Goal: Find contact information: Find contact information

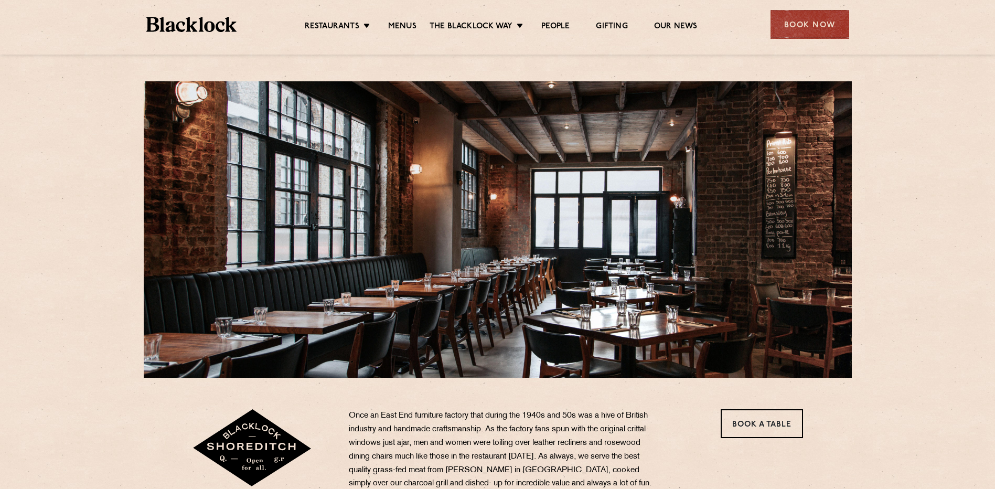
click at [400, 26] on link "Menus" at bounding box center [402, 27] width 28 height 12
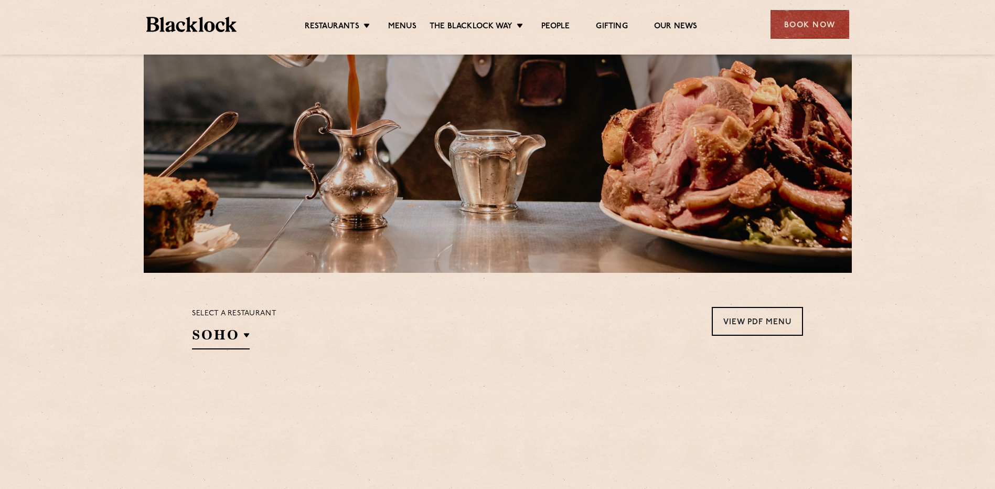
scroll to position [367, 0]
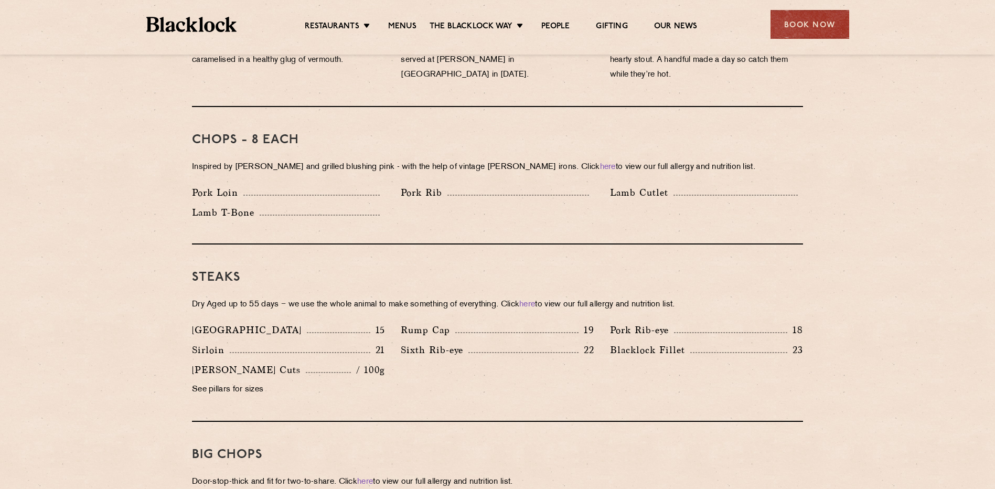
scroll to position [839, 0]
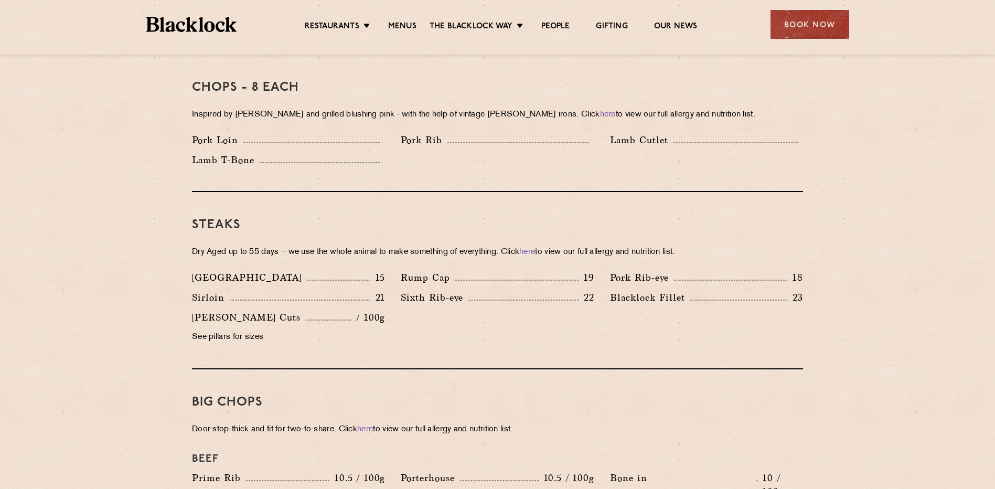
click at [883, 139] on section "Pre Chop Bites Blacklock Potted Meats & Kimchi 2 Egg & Anchovy 2 Cheese & Pickl…" at bounding box center [497, 443] width 995 height 1509
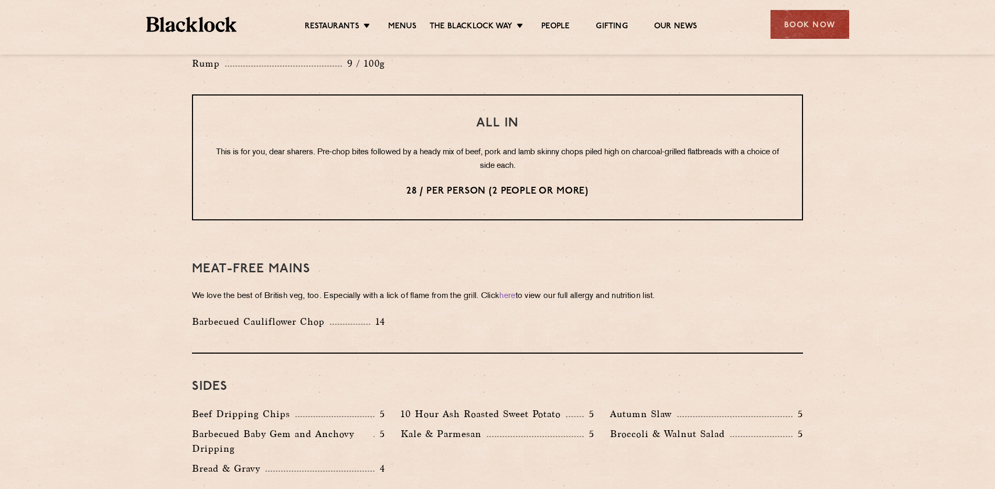
scroll to position [1363, 0]
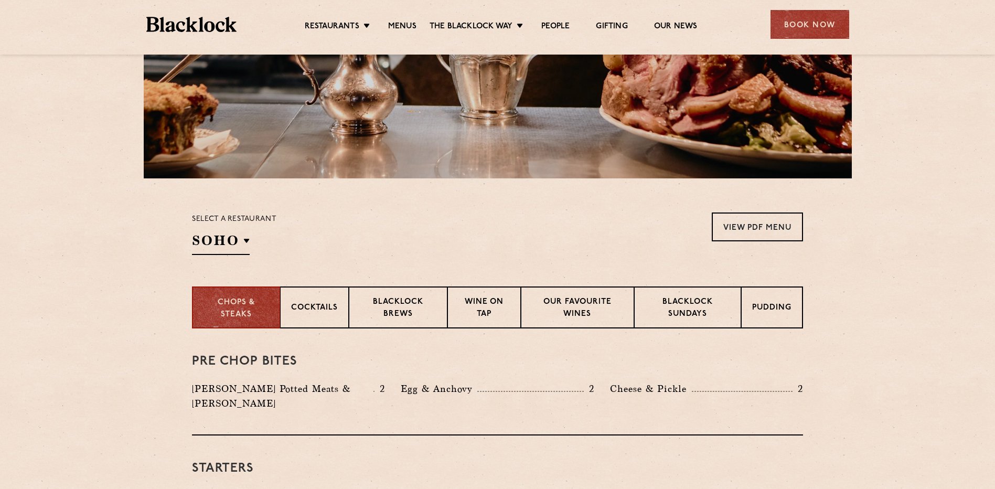
scroll to position [0, 0]
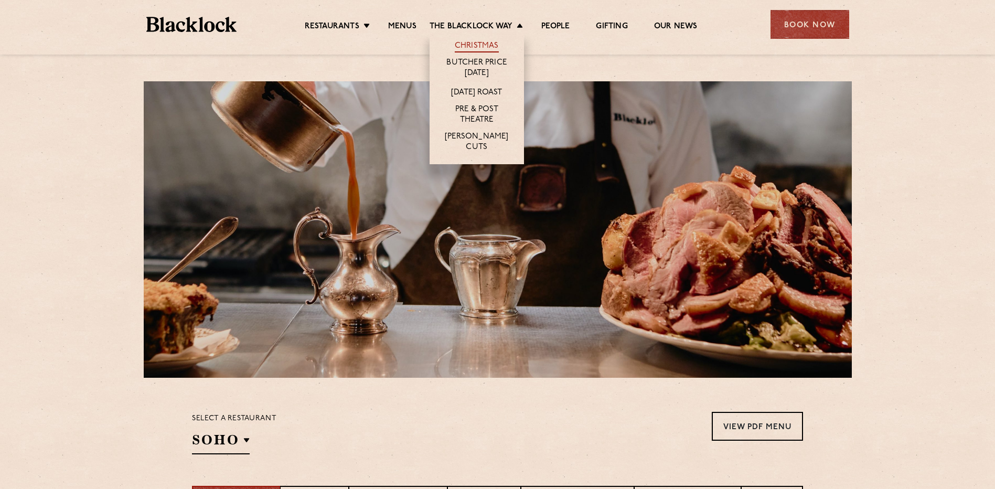
click at [479, 44] on link "Christmas" at bounding box center [477, 47] width 44 height 12
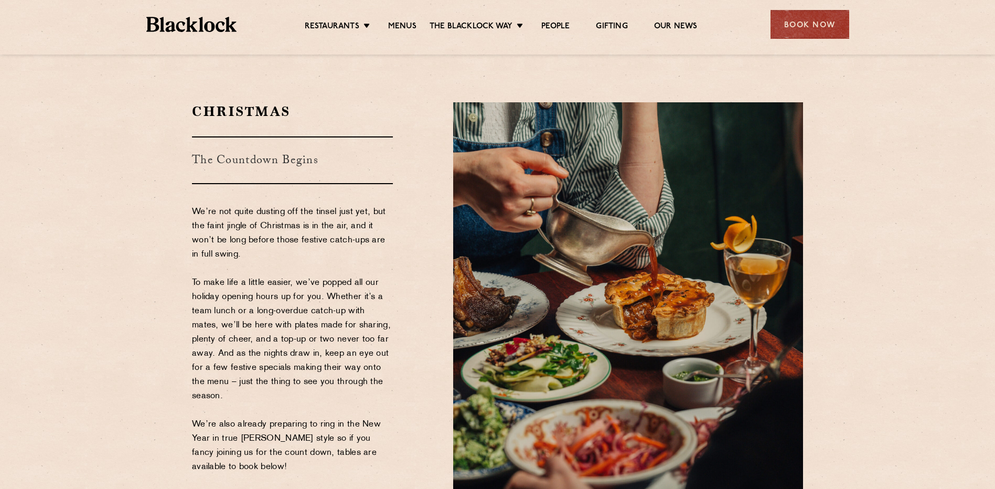
click at [874, 169] on section "Christmas The Countdown Begins We’re not quite dusting off the tinsel just yet,…" at bounding box center [497, 310] width 995 height 479
click at [871, 172] on section "Christmas The Countdown Begins We’re not quite dusting off the tinsel just yet,…" at bounding box center [497, 310] width 995 height 479
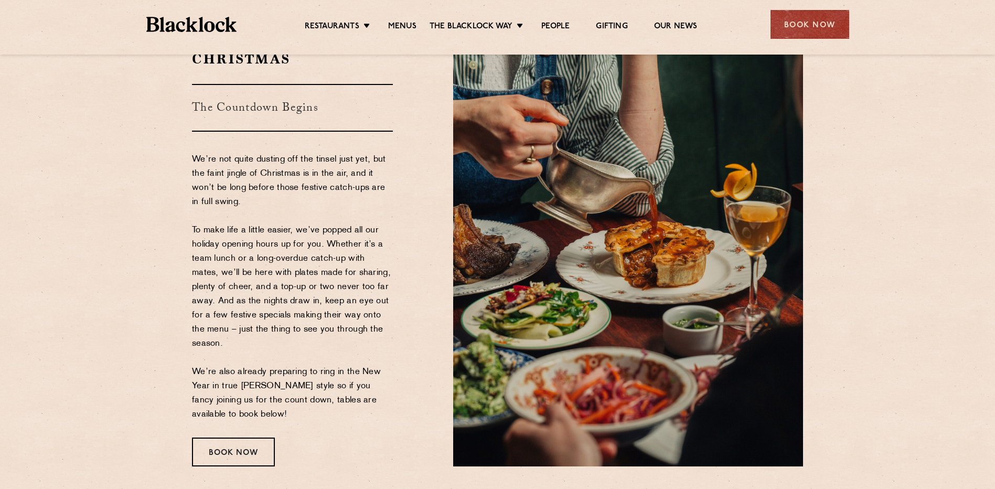
click at [889, 169] on section "Christmas The Countdown Begins We’re not quite dusting off the tinsel just yet,…" at bounding box center [497, 257] width 995 height 479
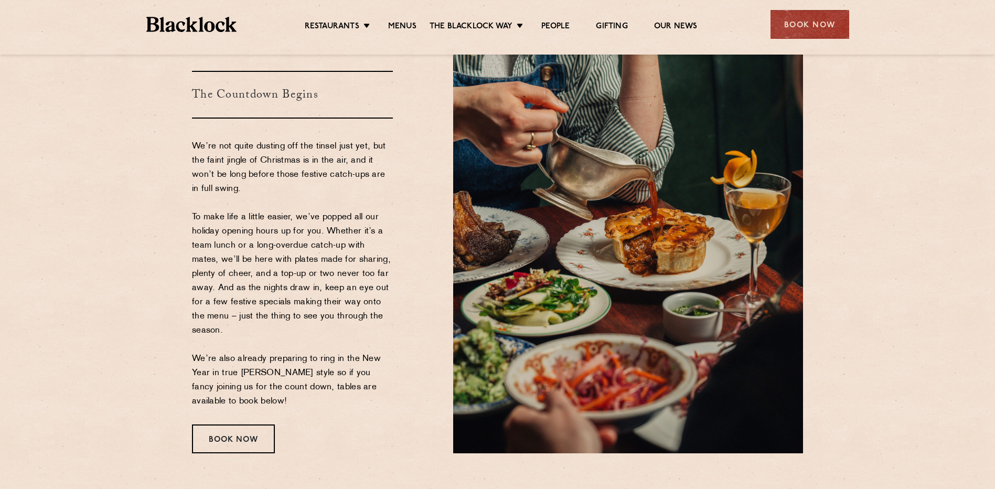
scroll to position [0, 0]
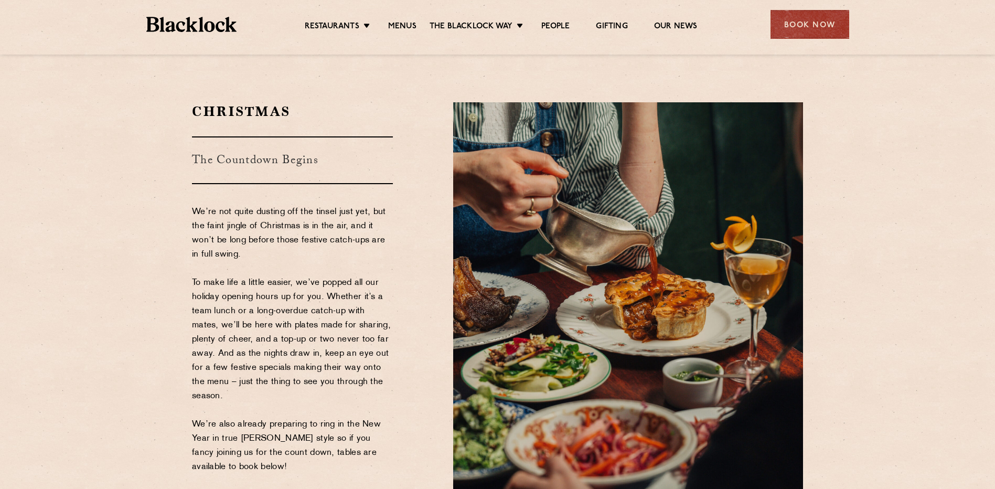
click at [914, 182] on section "Christmas The Countdown Begins We’re not quite dusting off the tinsel just yet,…" at bounding box center [497, 310] width 995 height 479
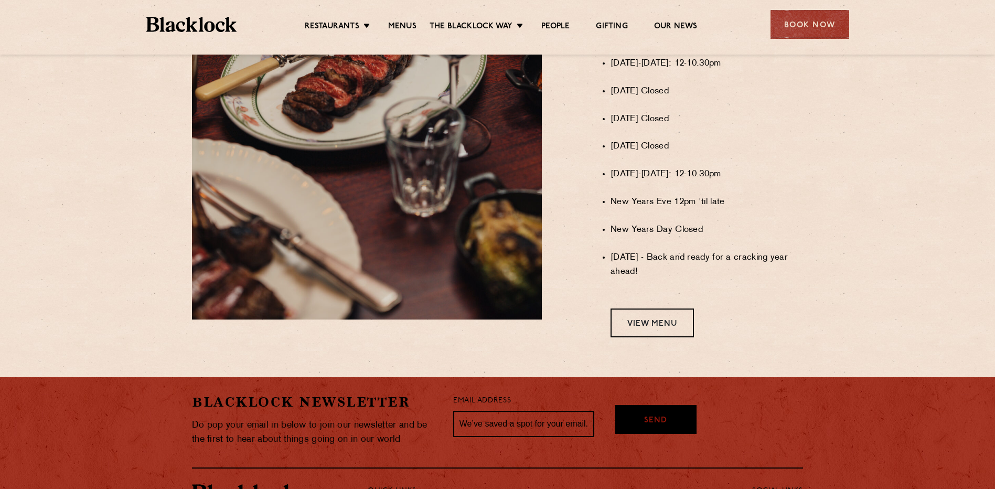
scroll to position [904, 0]
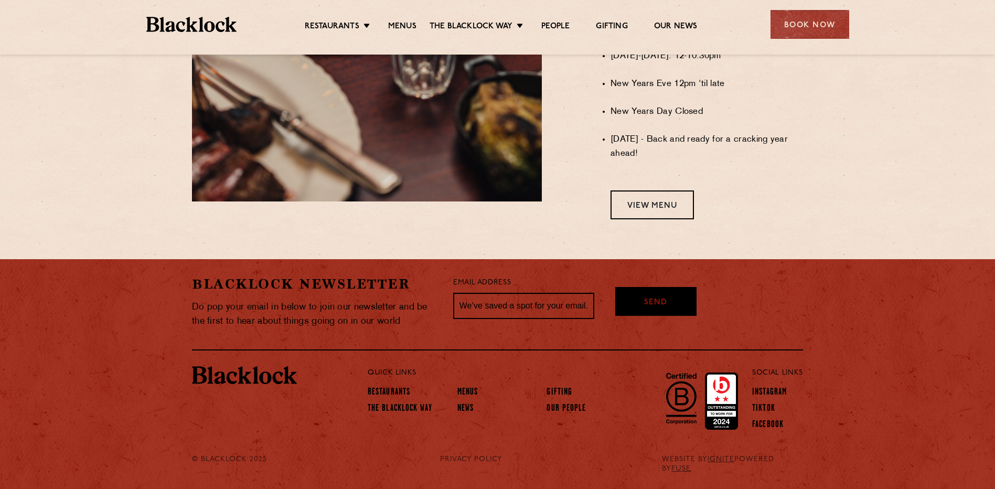
click at [471, 448] on div "Quick Links Restaurants The Blacklock Way Menus News Gifting Our People Social …" at bounding box center [497, 399] width 611 height 99
click at [481, 286] on label "Email Address" at bounding box center [482, 283] width 58 height 12
click at [490, 308] on input "text" at bounding box center [523, 306] width 141 height 26
click at [765, 300] on div "We hope you're happy for us to send you an email from time to time Send" at bounding box center [706, 302] width 209 height 54
click at [900, 356] on div "Blacklock Newsletter Do pop your email in below to join our newsletter and be t…" at bounding box center [497, 366] width 995 height 215
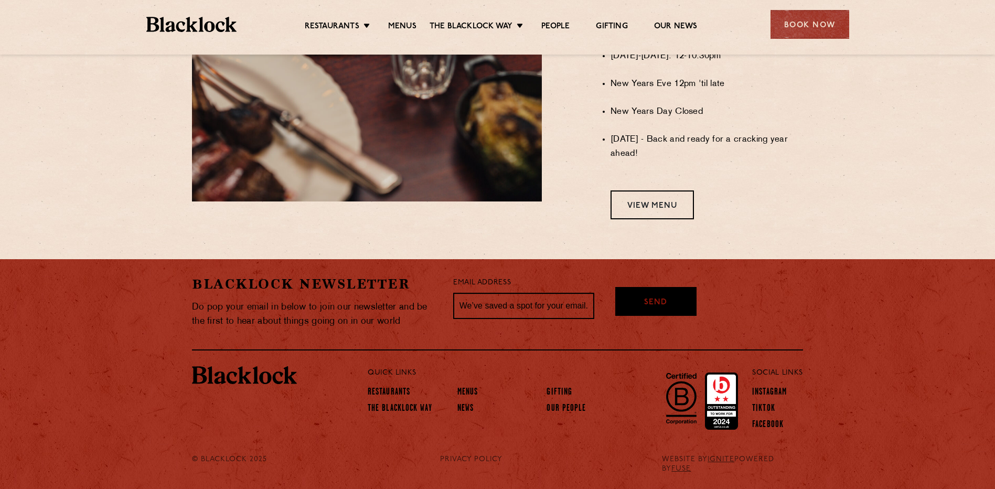
click at [925, 350] on div "Blacklock Newsletter Do pop your email in below to join our newsletter and be t…" at bounding box center [497, 366] width 995 height 215
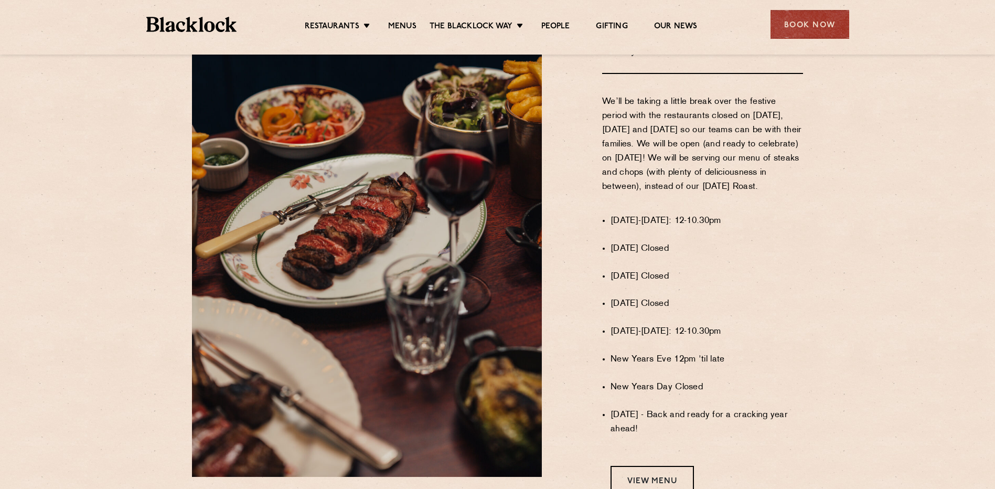
scroll to position [786, 0]
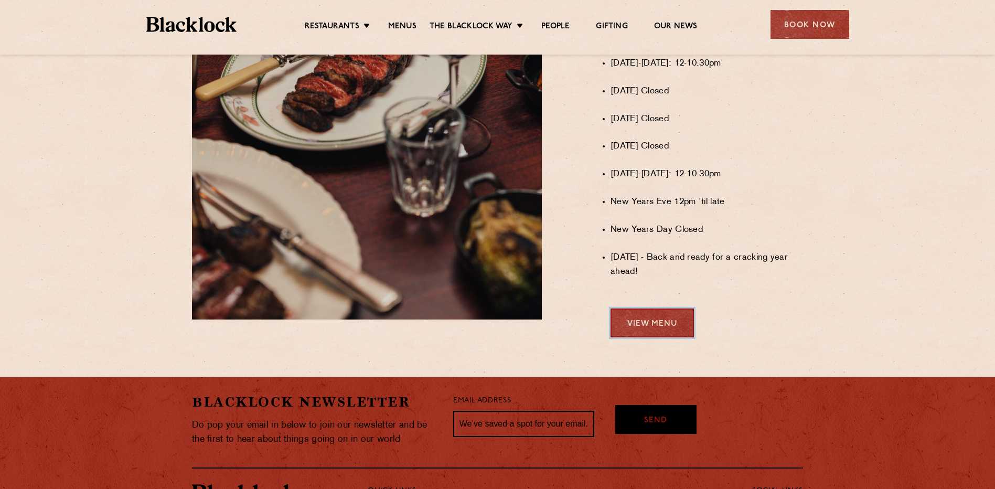
click at [657, 335] on link "View Menu" at bounding box center [651, 322] width 83 height 29
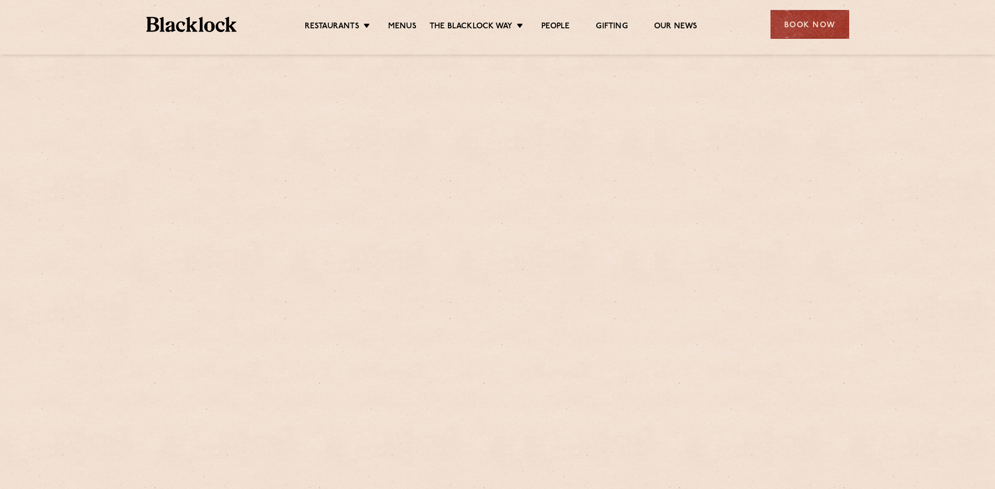
click at [191, 20] on img at bounding box center [191, 24] width 91 height 15
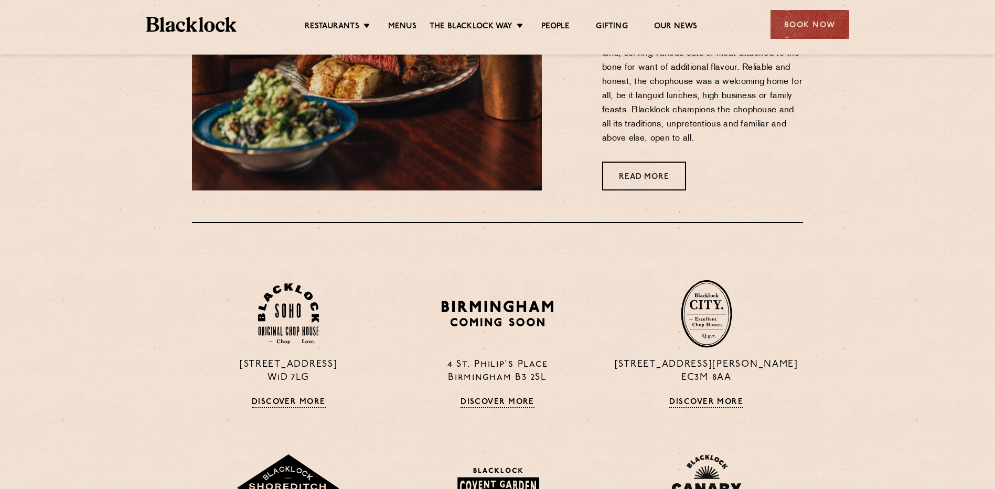
scroll to position [839, 0]
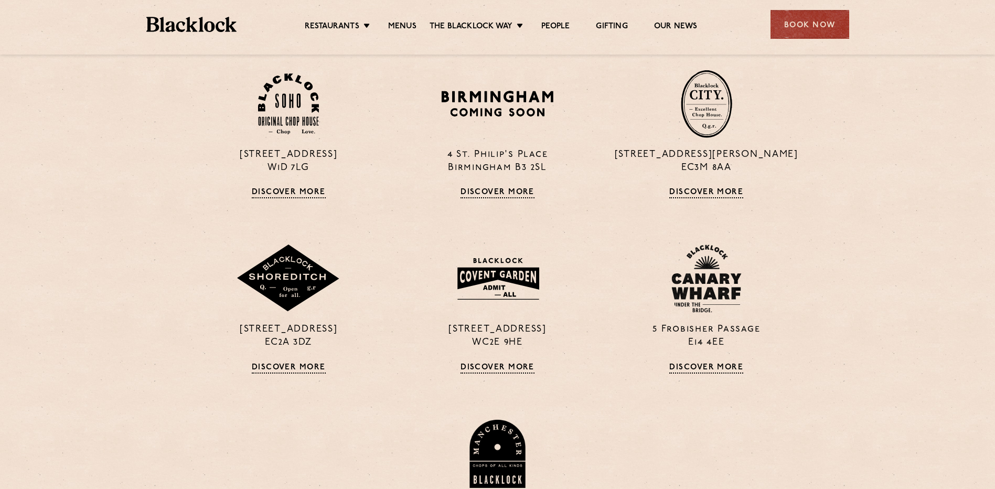
click at [912, 174] on section "24 Great Windmill Street W1D 7LG Discover More 4 St. Philip's Place Birmingham …" at bounding box center [497, 316] width 995 height 608
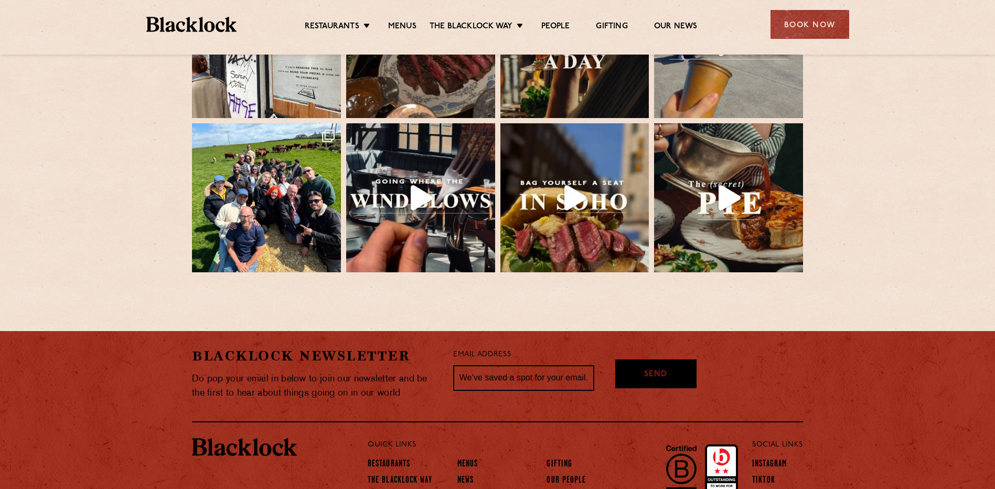
scroll to position [2337, 0]
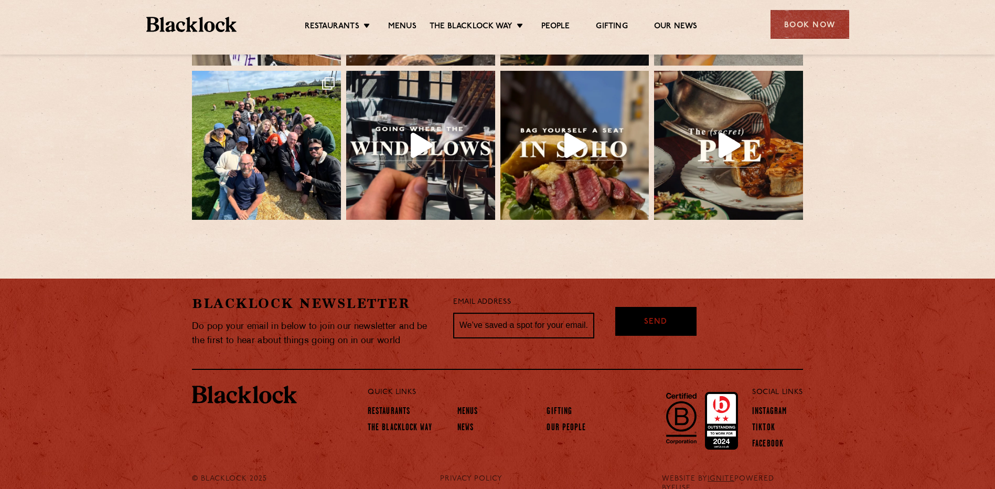
click at [947, 299] on div "Blacklock Newsletter Do pop your email in below to join our newsletter and be t…" at bounding box center [497, 385] width 995 height 215
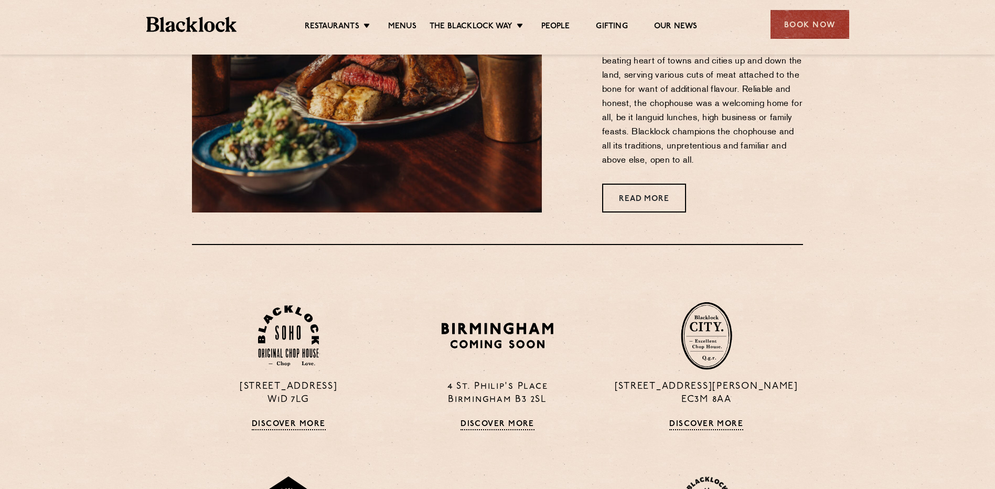
scroll to position [764, 0]
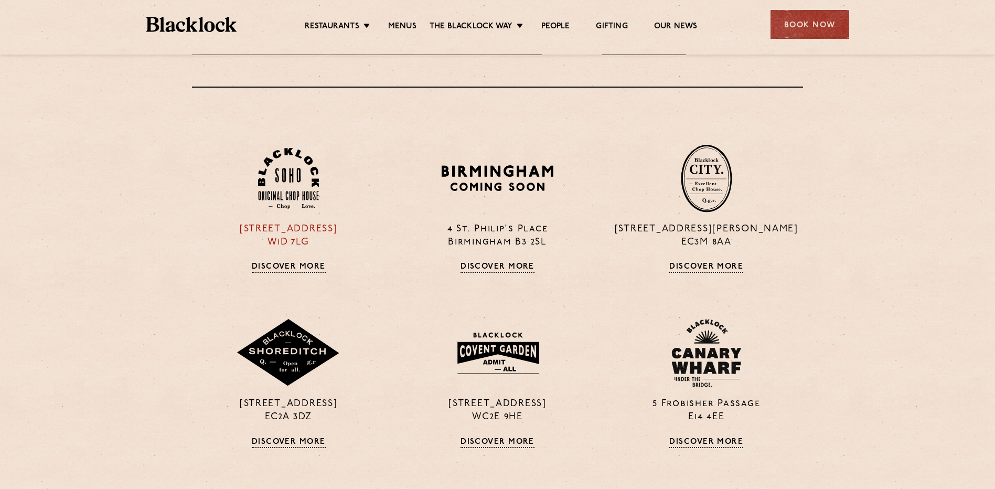
click at [296, 268] on link "Discover More" at bounding box center [289, 267] width 74 height 10
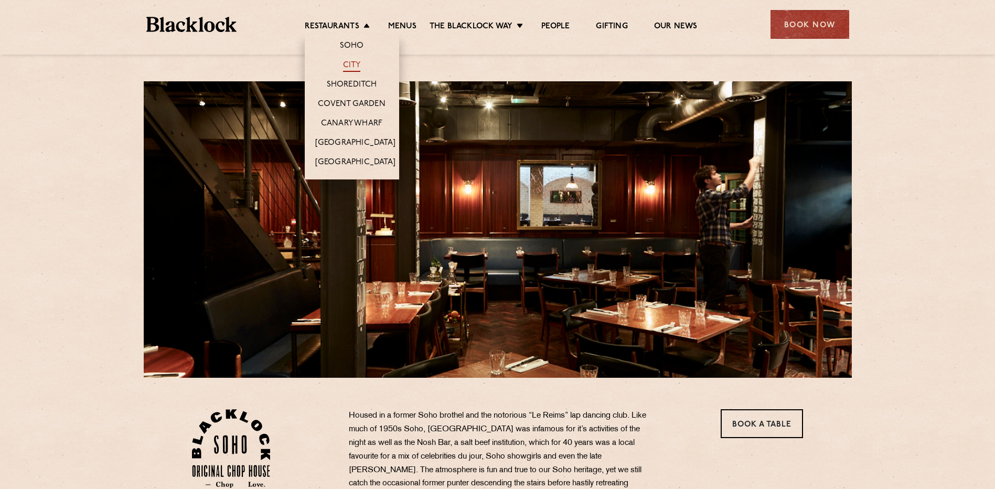
click at [348, 65] on link "City" at bounding box center [352, 66] width 18 height 12
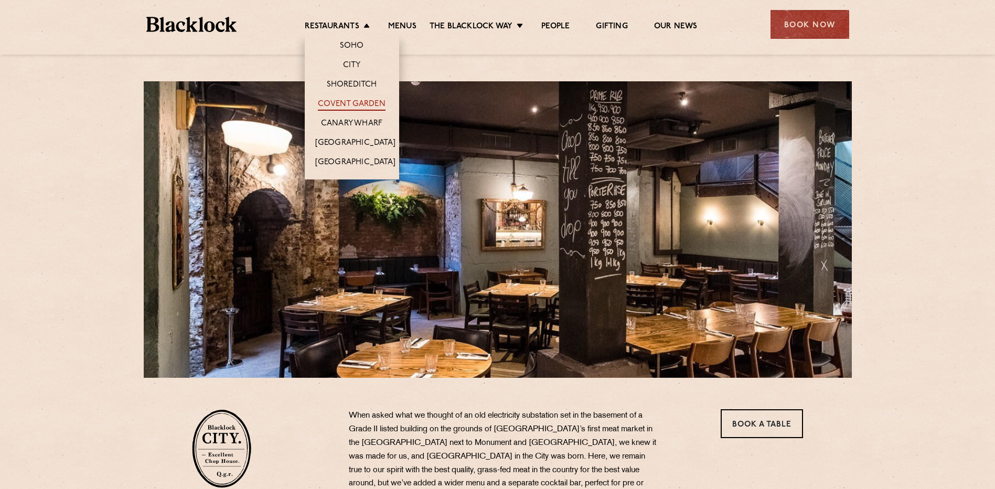
click at [359, 101] on link "Covent Garden" at bounding box center [352, 105] width 68 height 12
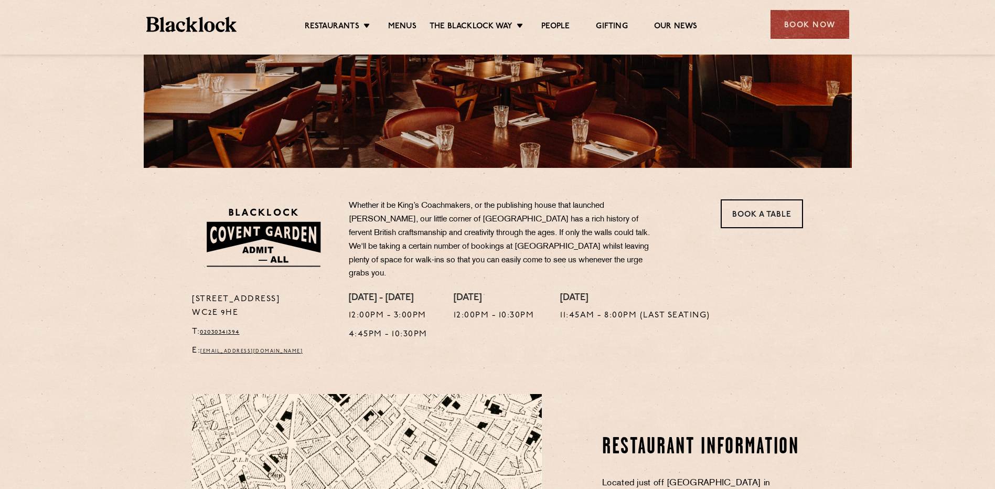
scroll to position [262, 0]
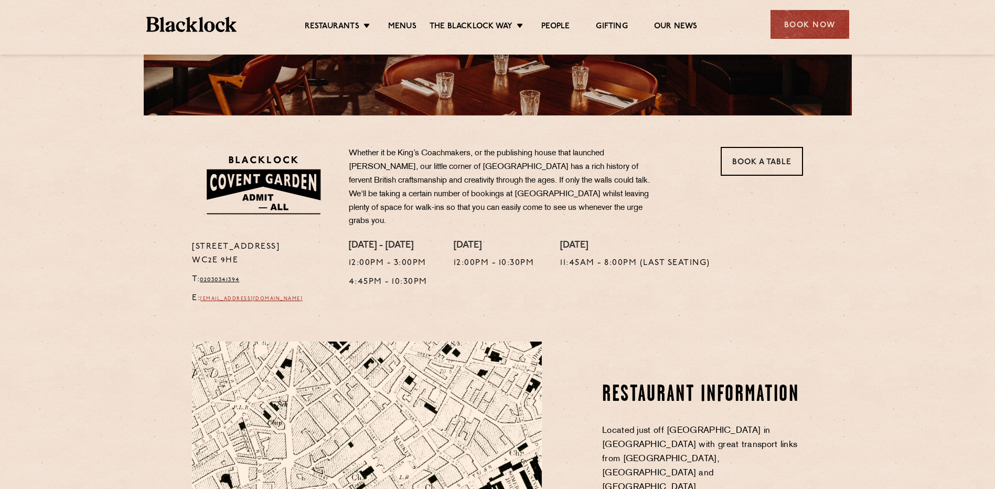
click at [239, 296] on link "[EMAIL_ADDRESS][DOMAIN_NAME]" at bounding box center [251, 298] width 102 height 5
